Goal: Information Seeking & Learning: Learn about a topic

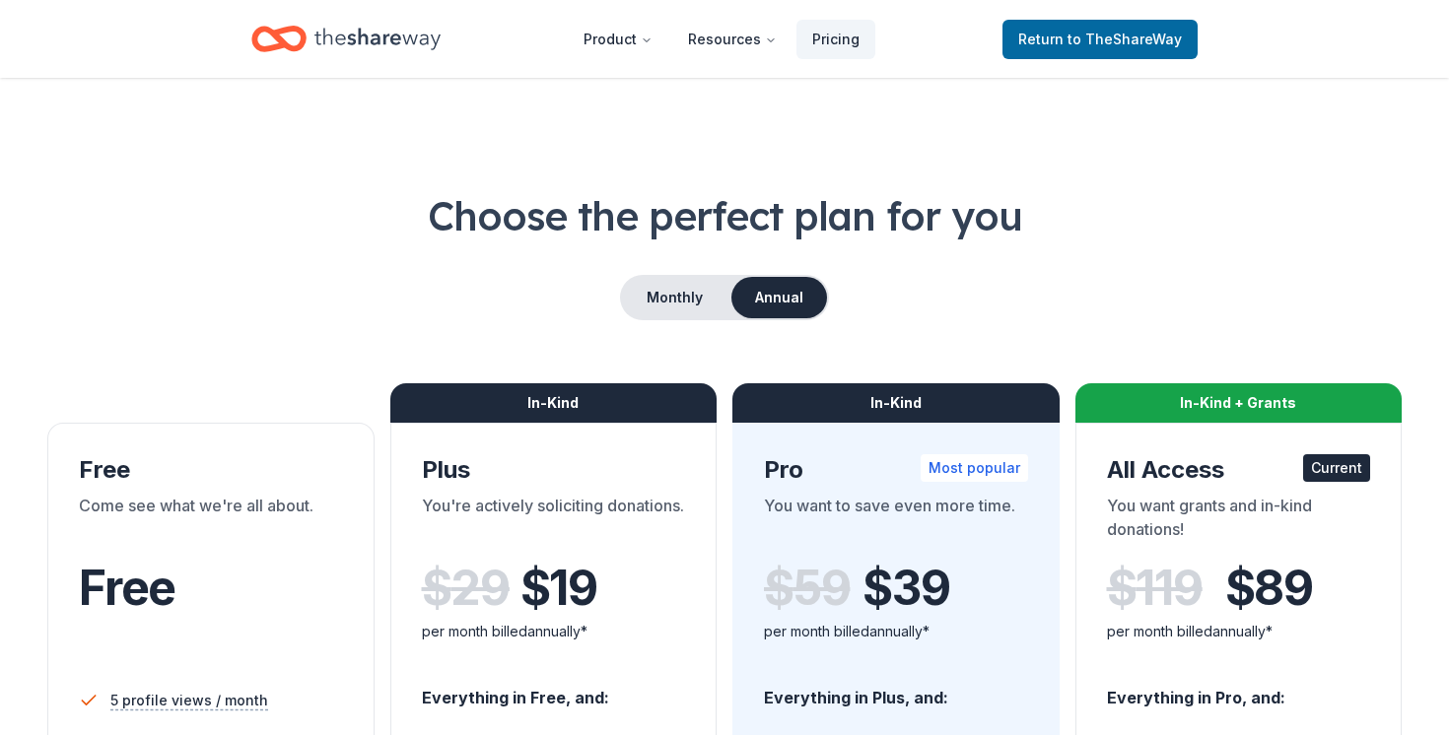
click at [351, 37] on icon "Home" at bounding box center [377, 39] width 126 height 40
click at [619, 48] on button "Product" at bounding box center [618, 39] width 101 height 39
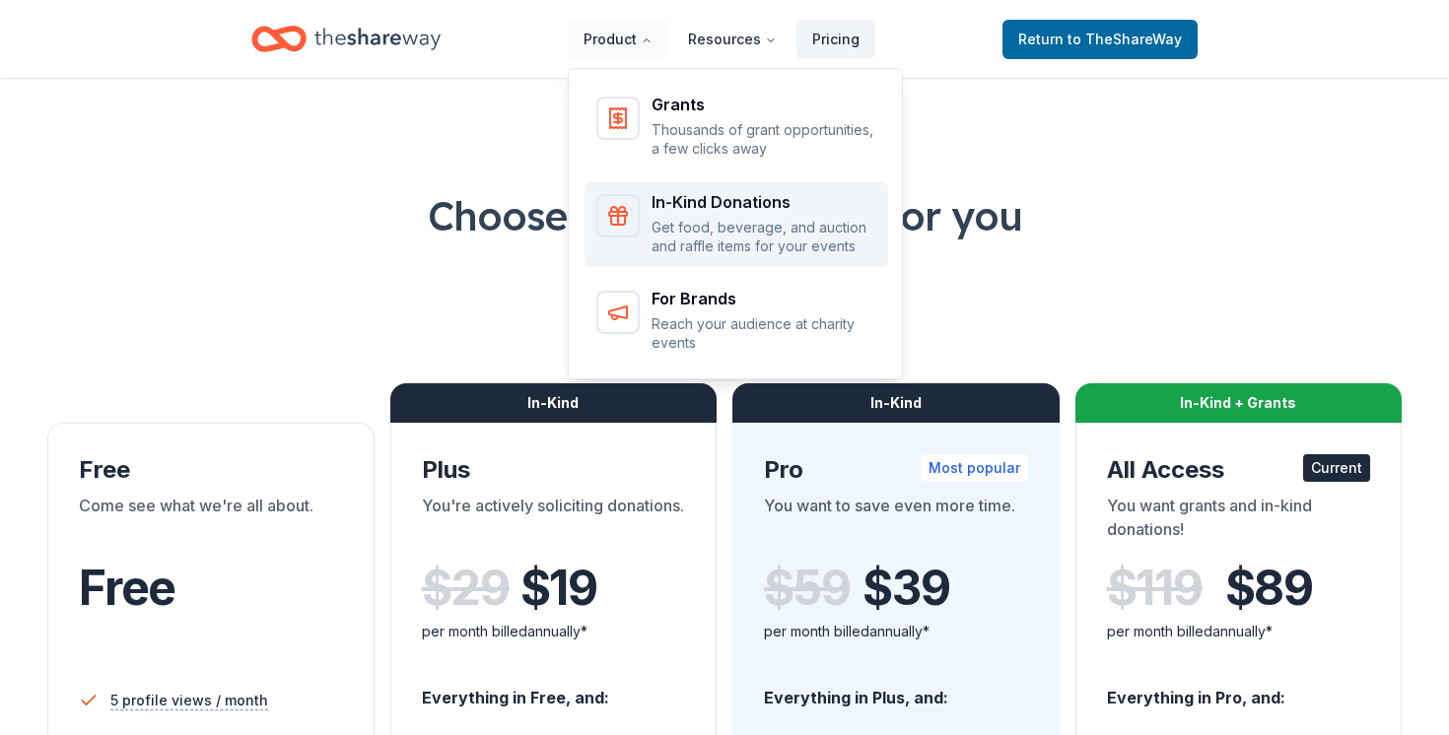
click at [681, 229] on p "Get food, beverage, and auction and raffle items for your events" at bounding box center [763, 237] width 225 height 38
